Goal: Task Accomplishment & Management: Manage account settings

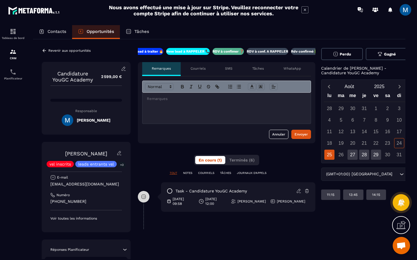
click at [267, 53] on p "RDV à conf. A RAPPELER" at bounding box center [266, 51] width 41 height 5
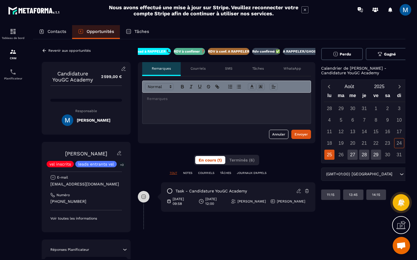
scroll to position [0, 49]
click at [42, 51] on icon at bounding box center [44, 50] width 5 height 5
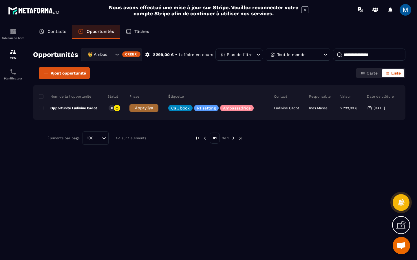
click at [117, 55] on icon "Search for option" at bounding box center [117, 55] width 6 height 6
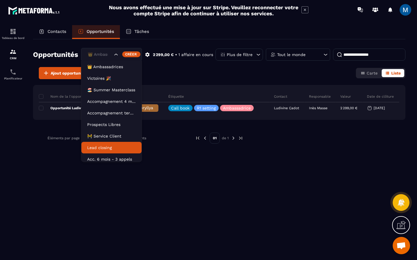
click at [109, 147] on p "Lead closing" at bounding box center [111, 148] width 49 height 6
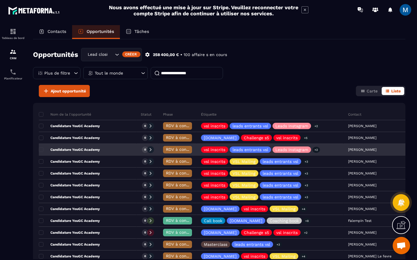
click at [166, 150] on span "RDV à conf. A RAPPELER" at bounding box center [190, 149] width 49 height 5
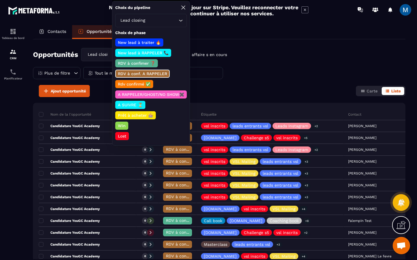
click at [143, 83] on p "Rdv confirmé ✅" at bounding box center [134, 84] width 34 height 6
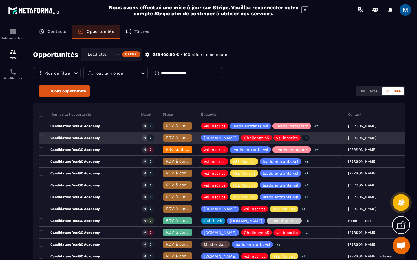
click at [166, 138] on span "RDV à conf. A RAPPELER" at bounding box center [190, 137] width 49 height 5
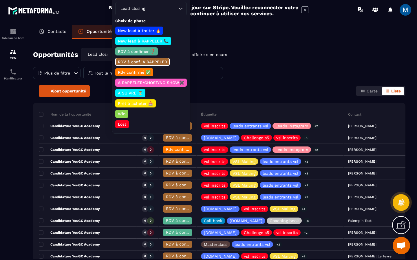
click at [138, 73] on p "Rdv confirmé ✅" at bounding box center [134, 72] width 34 height 6
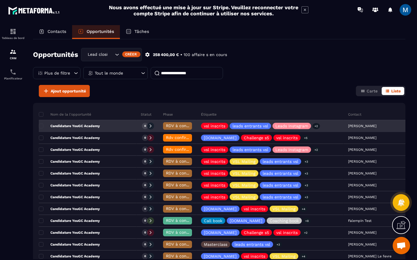
click at [166, 126] on span "RDV à conf. A RAPPELER" at bounding box center [190, 126] width 49 height 5
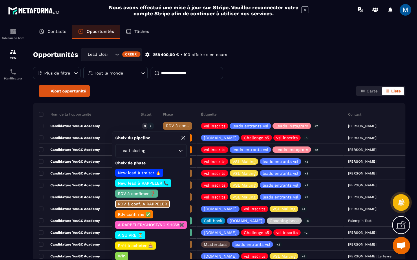
click at [140, 215] on p "Rdv confirmé ✅" at bounding box center [134, 215] width 34 height 6
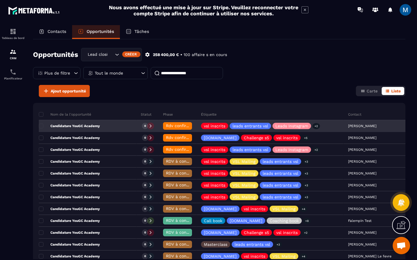
click at [106, 129] on div "Candidature YouGC Academy" at bounding box center [87, 127] width 97 height 12
